Goal: Information Seeking & Learning: Understand process/instructions

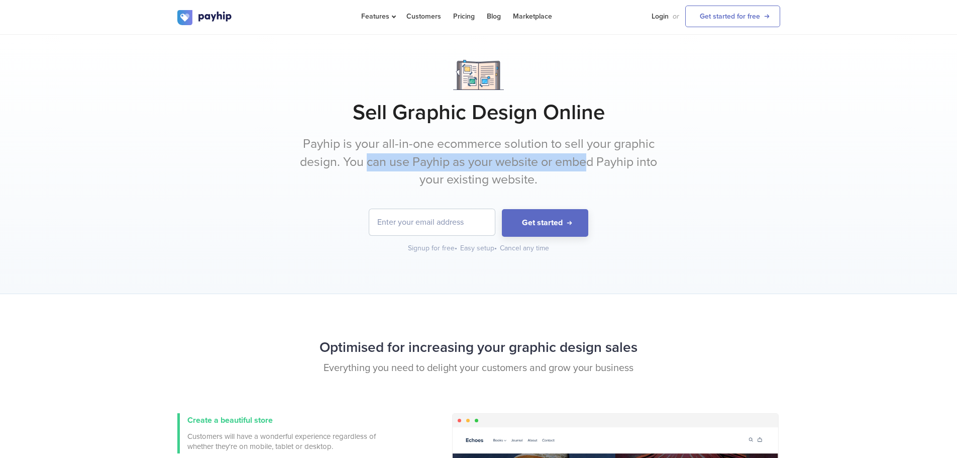
drag, startPoint x: 367, startPoint y: 160, endPoint x: 595, endPoint y: 165, distance: 227.7
click at [591, 165] on p "Payhip is your all-in-one ecommerce solution to sell your graphic design. You c…" at bounding box center [478, 162] width 377 height 54
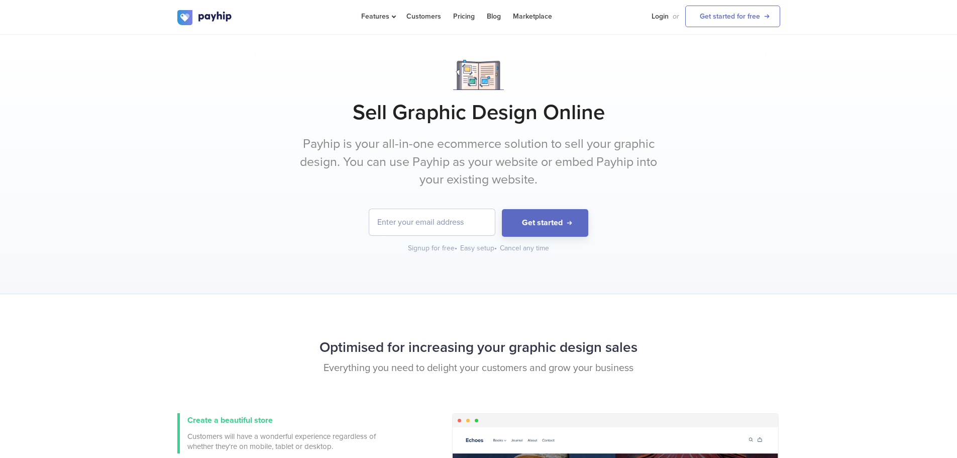
click at [614, 165] on p "Payhip is your all-in-one ecommerce solution to sell your graphic design. You c…" at bounding box center [478, 162] width 377 height 54
drag, startPoint x: 603, startPoint y: 162, endPoint x: 690, endPoint y: 162, distance: 86.9
click at [689, 162] on div "Sell Graphic Design Online Payhip is your all-in-one ecommerce solution to sell…" at bounding box center [478, 156] width 603 height 193
click at [690, 162] on div "Sell Graphic Design Online Payhip is your all-in-one ecommerce solution to sell…" at bounding box center [478, 156] width 603 height 193
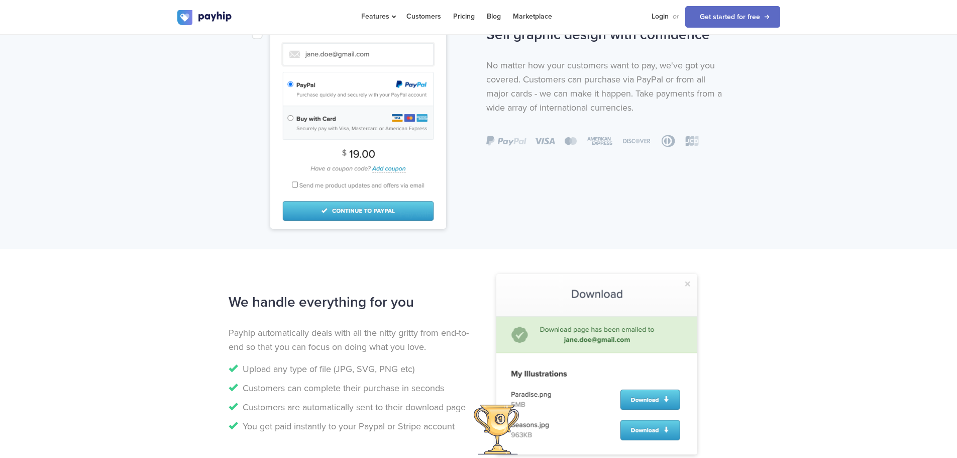
scroll to position [754, 0]
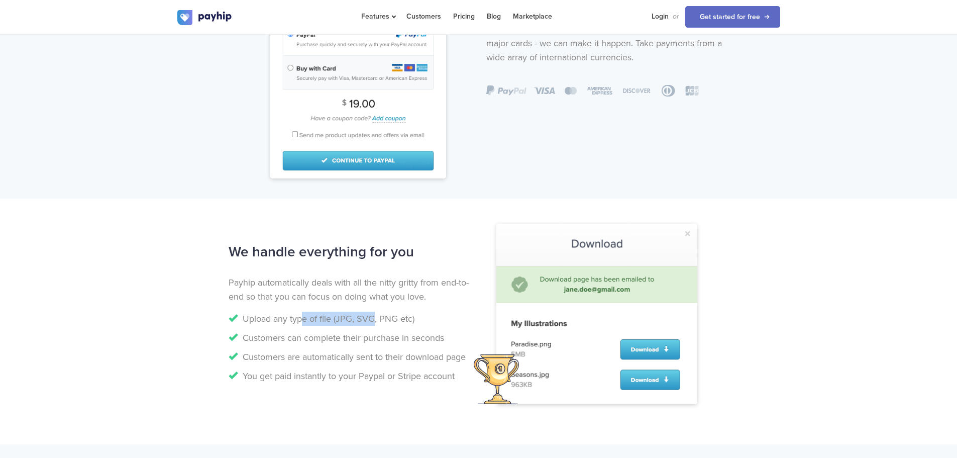
drag, startPoint x: 305, startPoint y: 318, endPoint x: 368, endPoint y: 319, distance: 63.3
click at [368, 318] on li "Upload any type of file (JPG, SVG, PNG etc)" at bounding box center [350, 319] width 243 height 14
drag, startPoint x: 289, startPoint y: 340, endPoint x: 455, endPoint y: 332, distance: 166.5
click at [455, 332] on li "Customers can complete their purchase in seconds" at bounding box center [350, 338] width 243 height 14
click at [275, 333] on li "Customers can complete their purchase in seconds" at bounding box center [350, 338] width 243 height 14
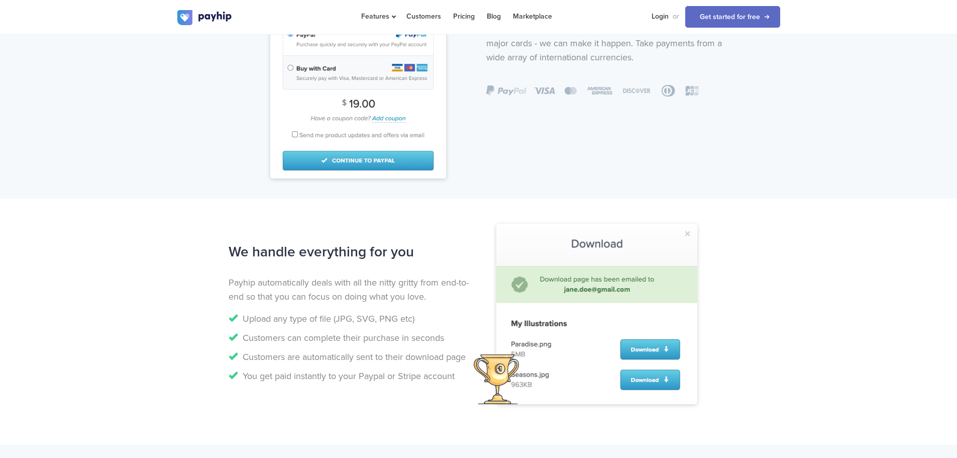
drag, startPoint x: 238, startPoint y: 333, endPoint x: 457, endPoint y: 337, distance: 219.2
click at [457, 337] on li "Customers can complete their purchase in seconds" at bounding box center [350, 338] width 243 height 14
drag, startPoint x: 285, startPoint y: 352, endPoint x: 460, endPoint y: 351, distance: 174.9
click at [460, 351] on li "Customers are automatically sent to their download page" at bounding box center [350, 357] width 243 height 14
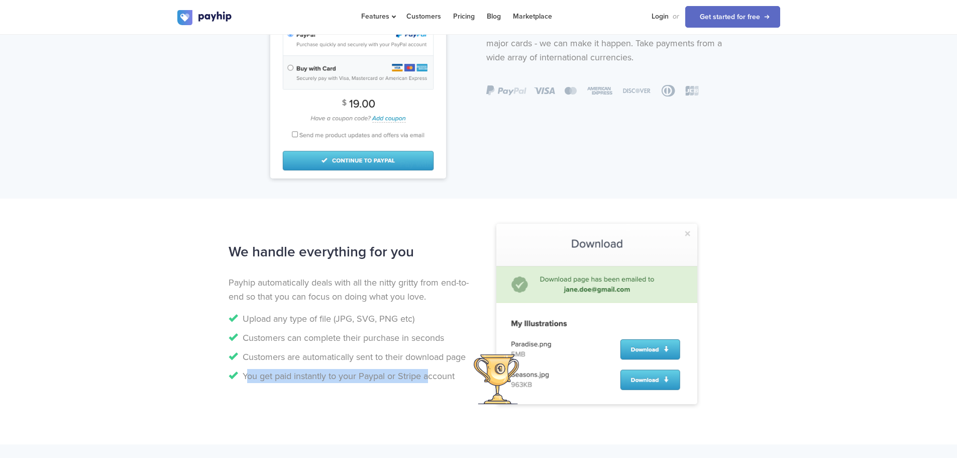
drag, startPoint x: 245, startPoint y: 371, endPoint x: 428, endPoint y: 373, distance: 183.0
click at [428, 373] on li "You get paid instantly to your Paypal or Stripe account" at bounding box center [350, 376] width 243 height 14
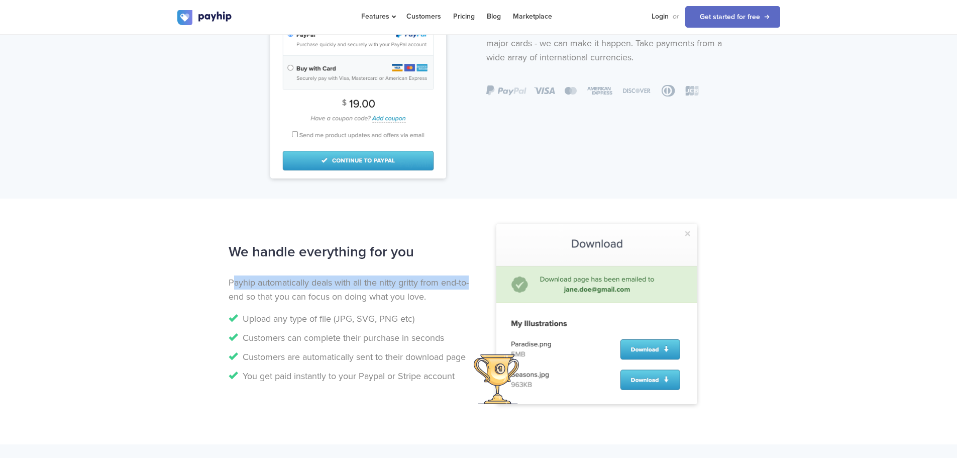
drag, startPoint x: 236, startPoint y: 288, endPoint x: 472, endPoint y: 280, distance: 235.9
click at [472, 280] on div "We handle everything for you Payhip automatically deals with all the nitty grit…" at bounding box center [350, 313] width 258 height 149
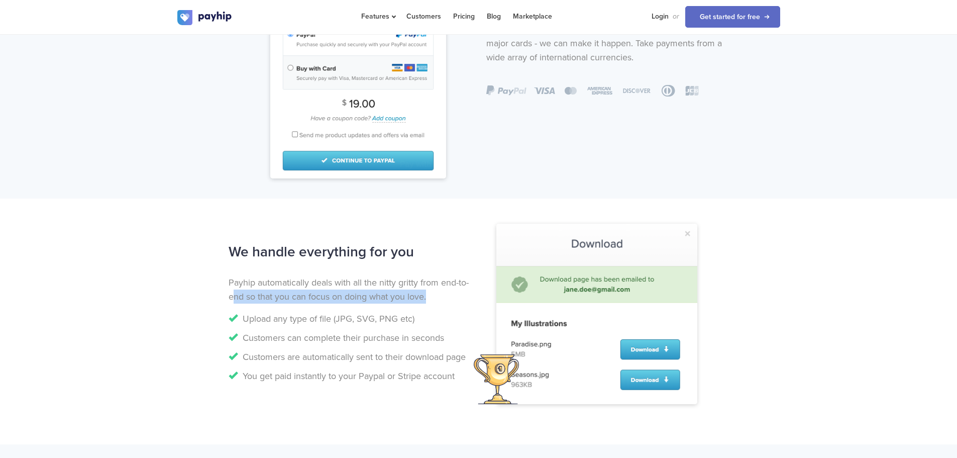
drag, startPoint x: 247, startPoint y: 299, endPoint x: 432, endPoint y: 295, distance: 185.0
click at [432, 295] on p "Payhip automatically deals with all the nitty gritty from end-to-end so that yo…" at bounding box center [350, 289] width 243 height 28
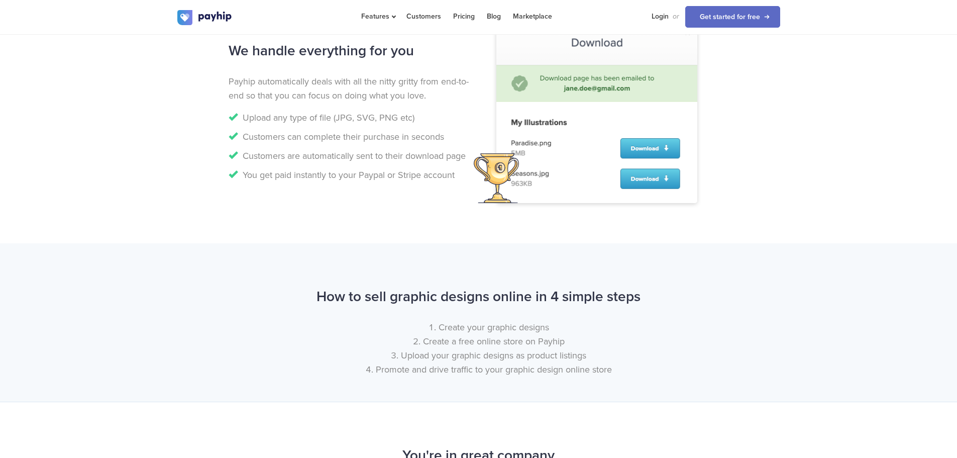
drag, startPoint x: 407, startPoint y: 298, endPoint x: 614, endPoint y: 293, distance: 207.1
click at [614, 293] on h2 "How to sell graphic designs online in 4 simple steps" at bounding box center [478, 296] width 603 height 27
drag, startPoint x: 458, startPoint y: 331, endPoint x: 549, endPoint y: 323, distance: 91.8
click at [549, 323] on li "Create your graphic designs" at bounding box center [489, 327] width 583 height 14
drag, startPoint x: 493, startPoint y: 336, endPoint x: 569, endPoint y: 335, distance: 76.9
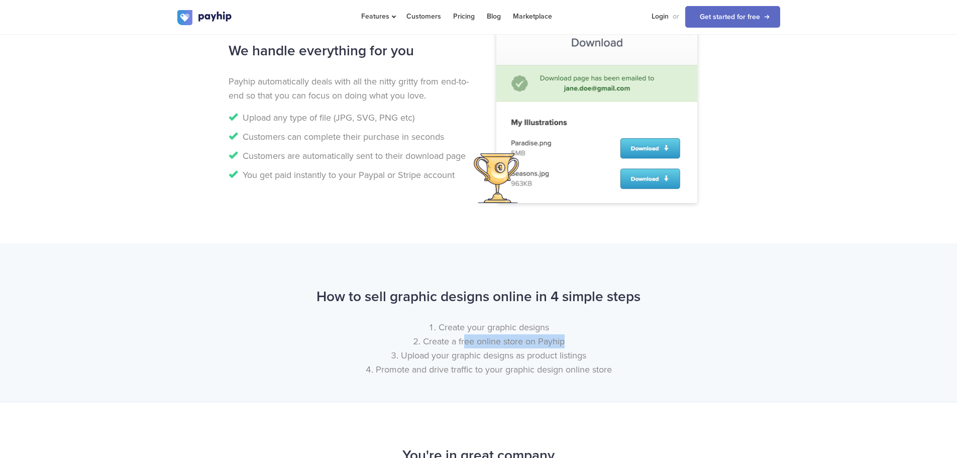
click at [569, 335] on li "Create a free online store on Payhip" at bounding box center [489, 341] width 583 height 14
click at [514, 346] on li "Create a free online store on Payhip" at bounding box center [489, 341] width 583 height 14
drag, startPoint x: 442, startPoint y: 341, endPoint x: 566, endPoint y: 339, distance: 124.2
click at [566, 339] on li "Create a free online store on Payhip" at bounding box center [489, 341] width 583 height 14
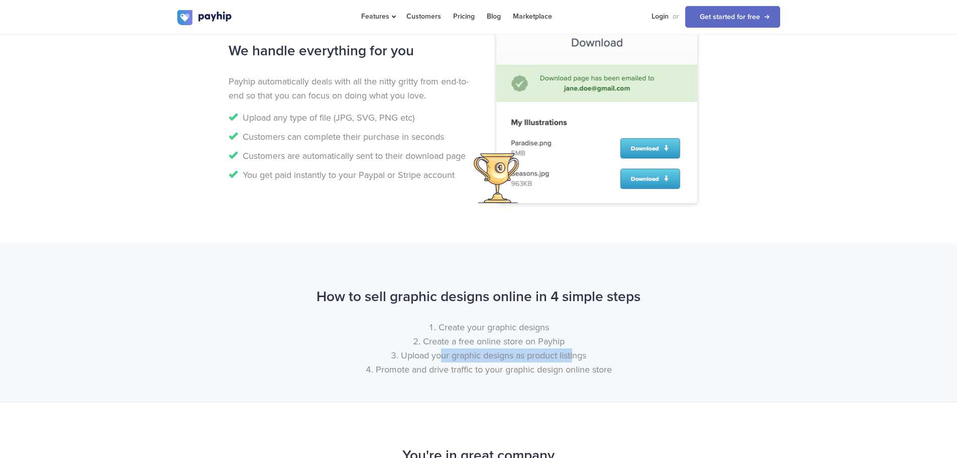
drag, startPoint x: 438, startPoint y: 350, endPoint x: 574, endPoint y: 350, distance: 136.2
click at [574, 350] on li "Upload your graphic designs as product listings" at bounding box center [489, 355] width 583 height 14
drag, startPoint x: 414, startPoint y: 367, endPoint x: 613, endPoint y: 368, distance: 198.5
click at [612, 368] on li "Promote and drive traffic to your graphic design online store" at bounding box center [489, 369] width 583 height 14
click at [613, 368] on li "Promote and drive traffic to your graphic design online store" at bounding box center [489, 369] width 583 height 14
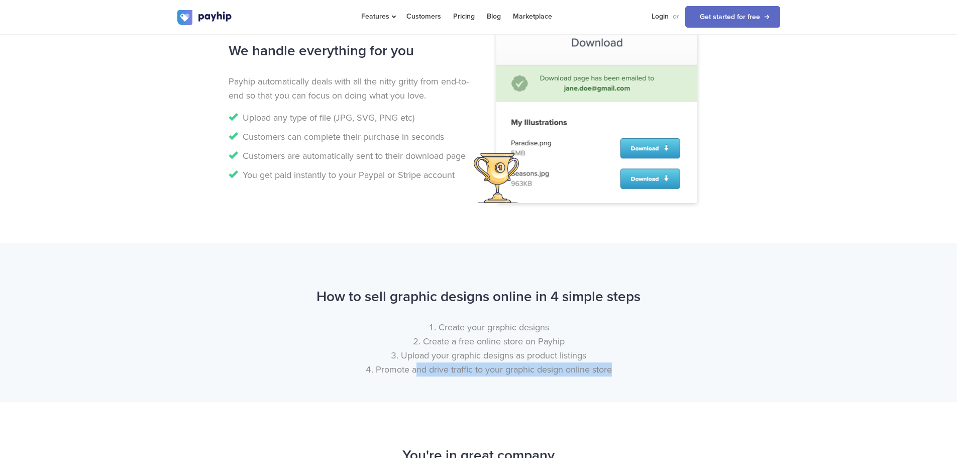
drag, startPoint x: 613, startPoint y: 368, endPoint x: 392, endPoint y: 372, distance: 221.2
click at [401, 372] on li "Promote and drive traffic to your graphic design online store" at bounding box center [489, 369] width 583 height 14
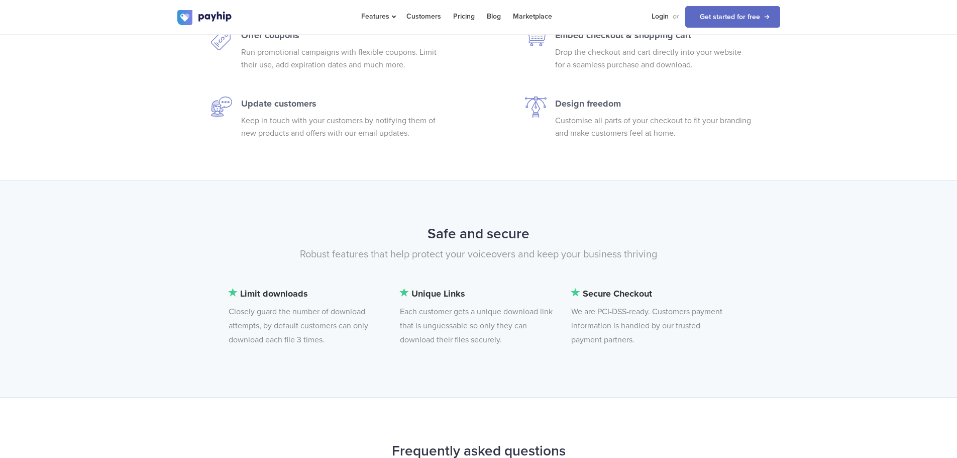
scroll to position [2463, 0]
